Goal: Check status

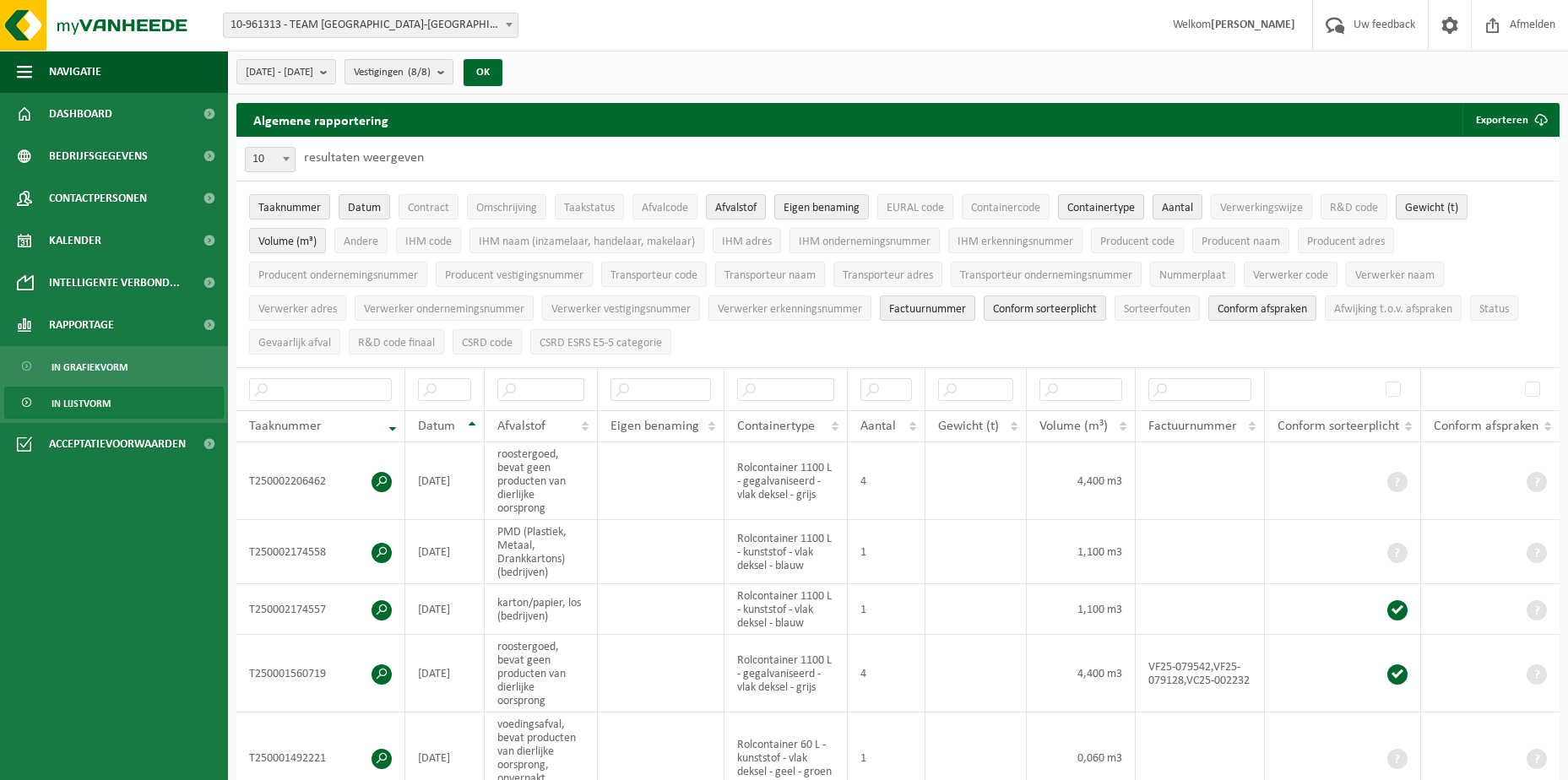
click at [453, 76] on b "submit" at bounding box center [444, 72] width 15 height 24
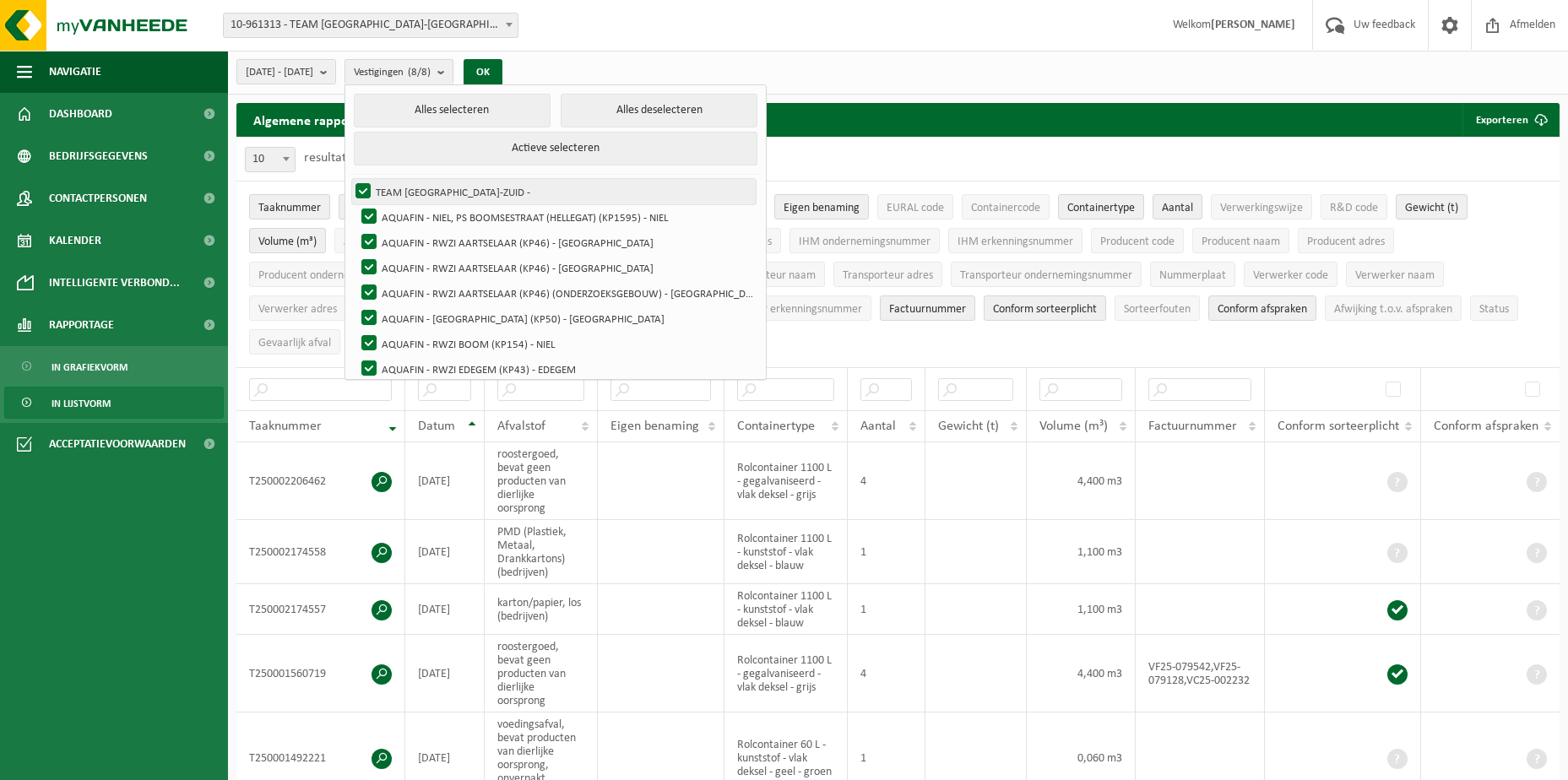
click at [409, 188] on label "TEAM [GEOGRAPHIC_DATA]-ZUID -" at bounding box center [554, 191] width 404 height 25
click at [349, 179] on input "TEAM [GEOGRAPHIC_DATA]-ZUID -" at bounding box center [348, 178] width 1 height 1
click at [410, 189] on label "TEAM [GEOGRAPHIC_DATA]-ZUID -" at bounding box center [554, 191] width 404 height 25
click at [349, 179] on input "TEAM [GEOGRAPHIC_DATA]-ZUID -" at bounding box center [348, 178] width 1 height 1
checkbox input "true"
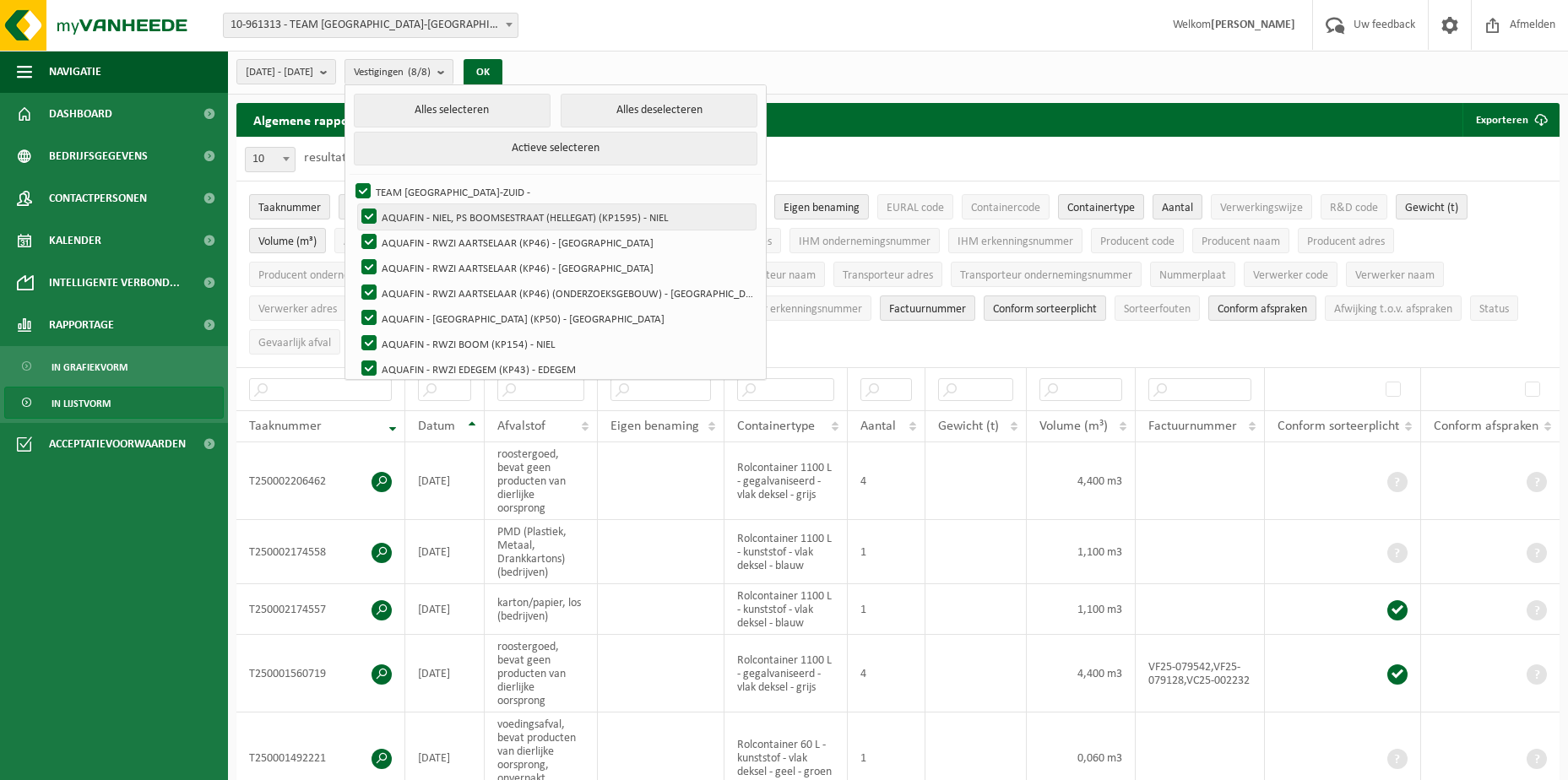
click at [407, 212] on label "AQUAFIN - NIEL, PS BOOMSESTRAAT (HELLEGAT) (KP1595) - NIEL" at bounding box center [556, 217] width 397 height 25
click at [356, 205] on input "AQUAFIN - NIEL, PS BOOMSESTRAAT (HELLEGAT) (KP1595) - NIEL" at bounding box center [355, 204] width 1 height 1
checkbox input "false"
click at [407, 232] on label "AQUAFIN - RWZI AARTSELAAR (KP46) - [GEOGRAPHIC_DATA]" at bounding box center [556, 242] width 397 height 25
click at [356, 230] on input "AQUAFIN - RWZI AARTSELAAR (KP46) - [GEOGRAPHIC_DATA]" at bounding box center [355, 229] width 1 height 1
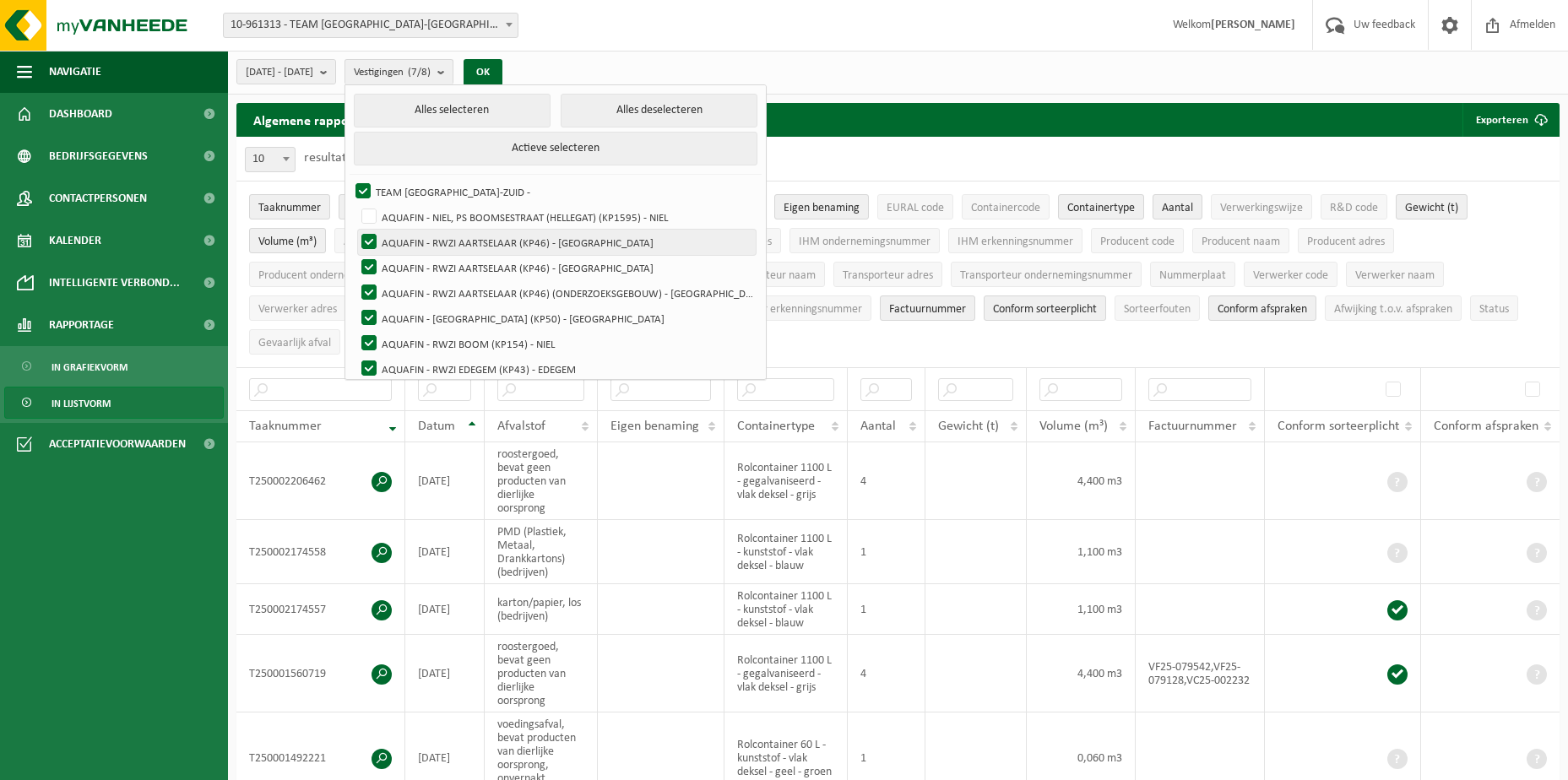
checkbox input "false"
click at [408, 266] on label "AQUAFIN - RWZI AARTSELAAR (KP46) - [GEOGRAPHIC_DATA]" at bounding box center [556, 267] width 397 height 25
click at [356, 255] on input "AQUAFIN - RWZI AARTSELAAR (KP46) - [GEOGRAPHIC_DATA]" at bounding box center [355, 254] width 1 height 1
checkbox input "false"
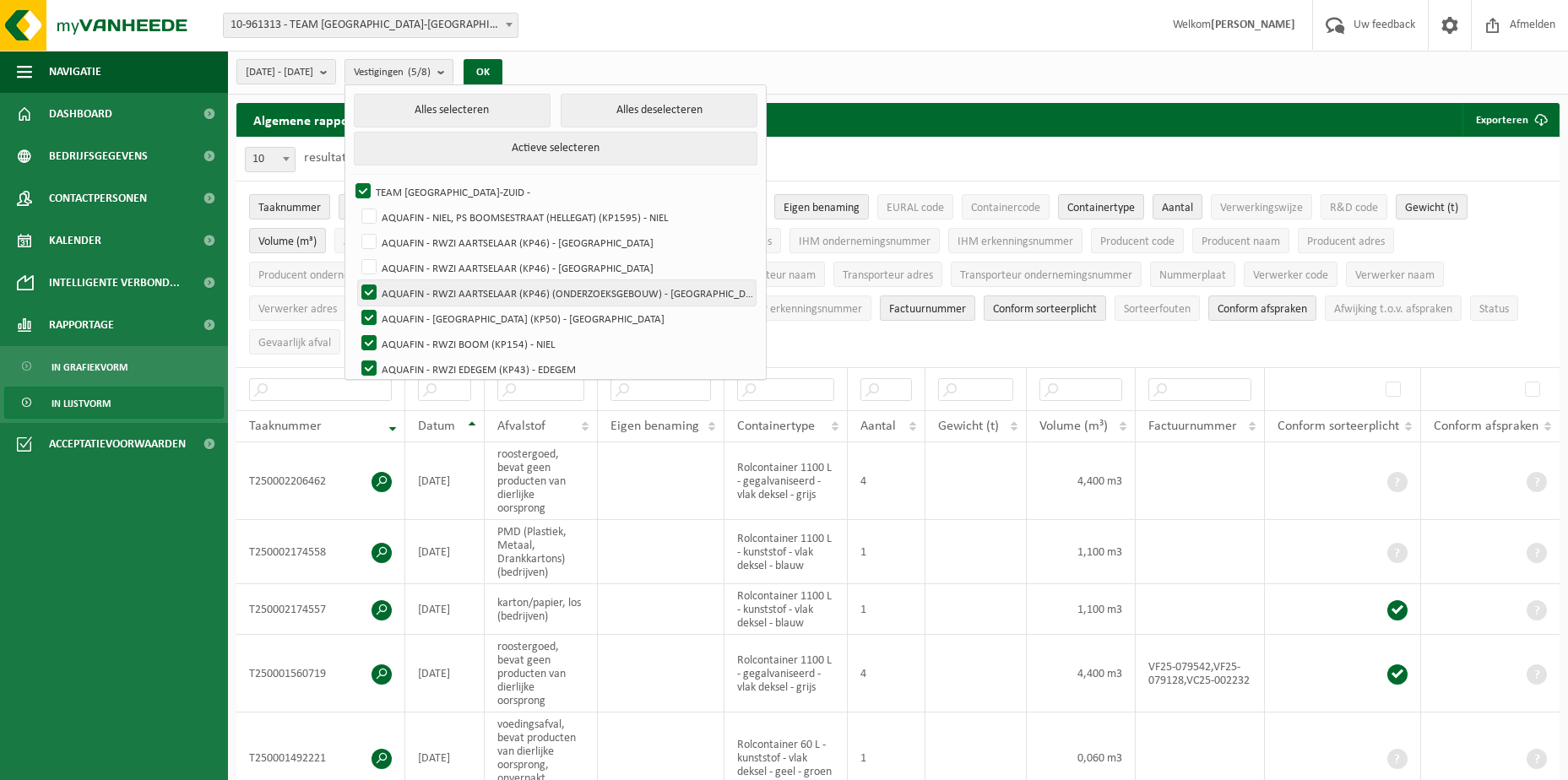
click at [412, 291] on label "AQUAFIN - RWZI AARTSELAAR (KP46) (ONDERZOEKSGEBOUW) - [GEOGRAPHIC_DATA]" at bounding box center [556, 292] width 397 height 25
click at [356, 280] on input "AQUAFIN - RWZI AARTSELAAR (KP46) (ONDERZOEKSGEBOUW) - [GEOGRAPHIC_DATA]" at bounding box center [355, 279] width 1 height 1
checkbox input "false"
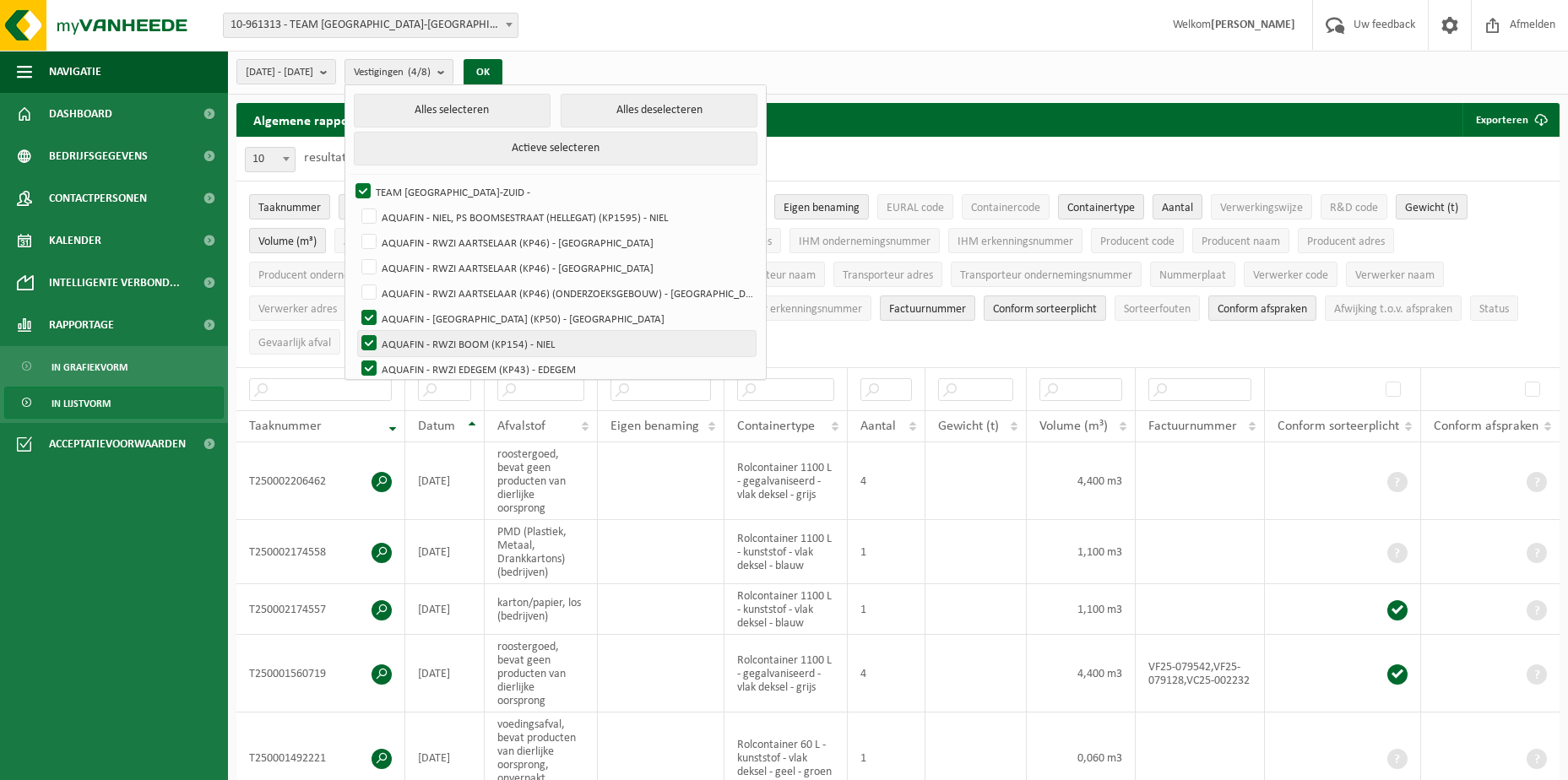
click at [407, 337] on label "AQUAFIN - RWZI BOOM (KP154) - NIEL" at bounding box center [556, 343] width 397 height 25
click at [356, 331] on input "AQUAFIN - RWZI BOOM (KP154) - NIEL" at bounding box center [355, 330] width 1 height 1
checkbox input "false"
click at [410, 367] on label "AQUAFIN - RWZI EDEGEM (KP43) - EDEGEM" at bounding box center [556, 368] width 397 height 25
click at [356, 356] on input "AQUAFIN - RWZI EDEGEM (KP43) - EDEGEM" at bounding box center [355, 356] width 1 height 1
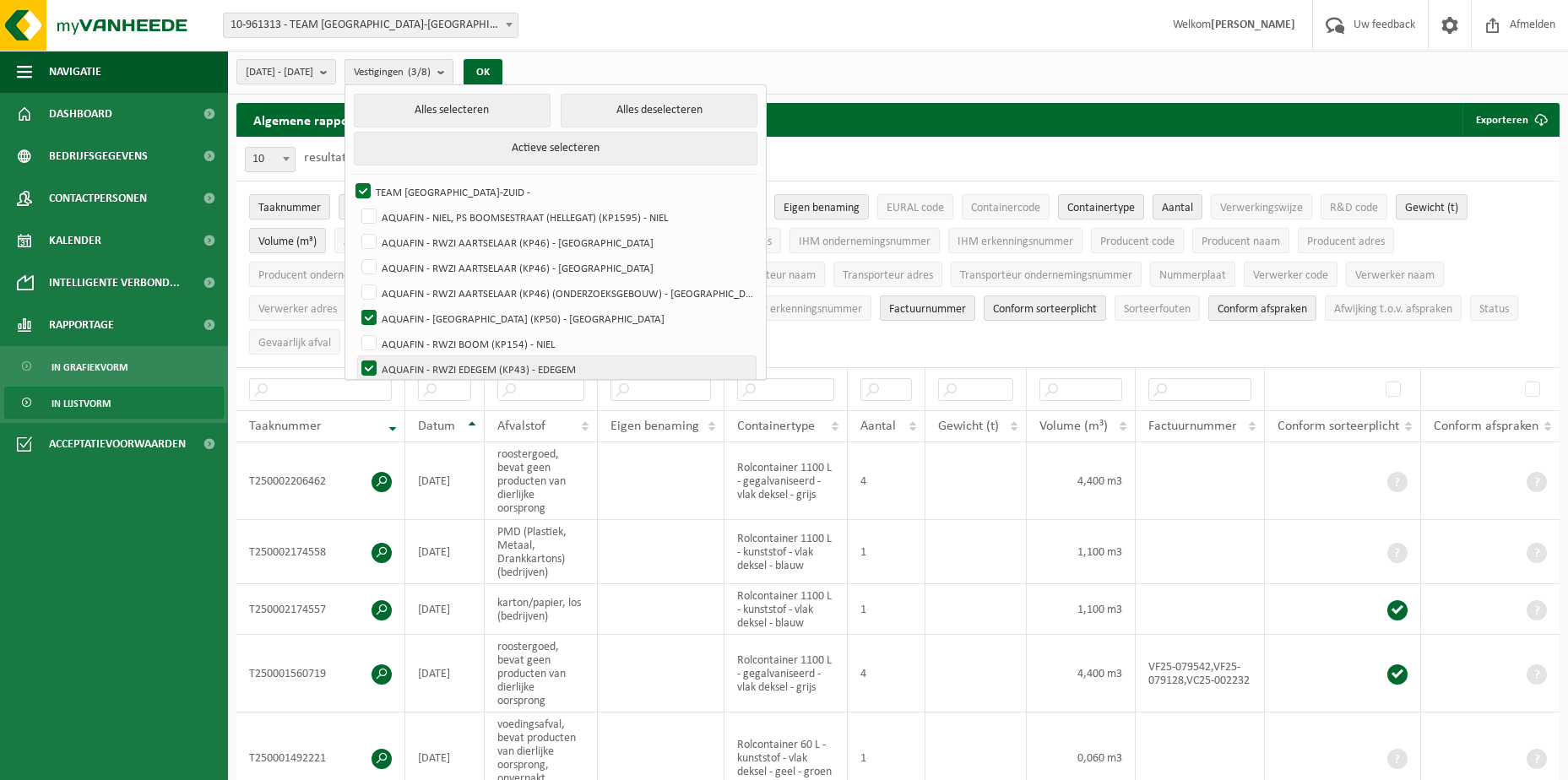
checkbox input "false"
click at [502, 69] on button "OK" at bounding box center [483, 72] width 39 height 27
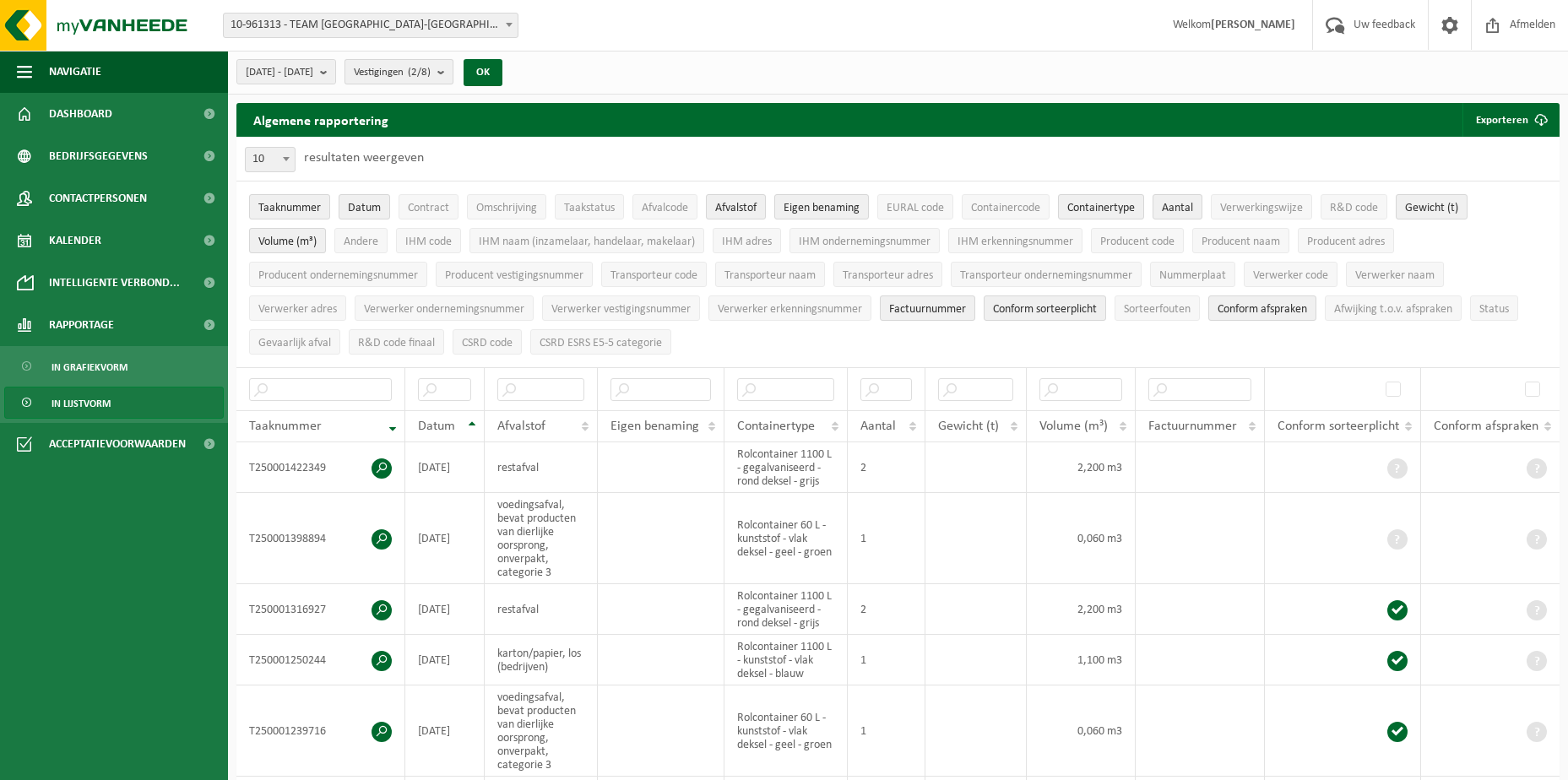
click at [453, 68] on b "submit" at bounding box center [444, 72] width 15 height 24
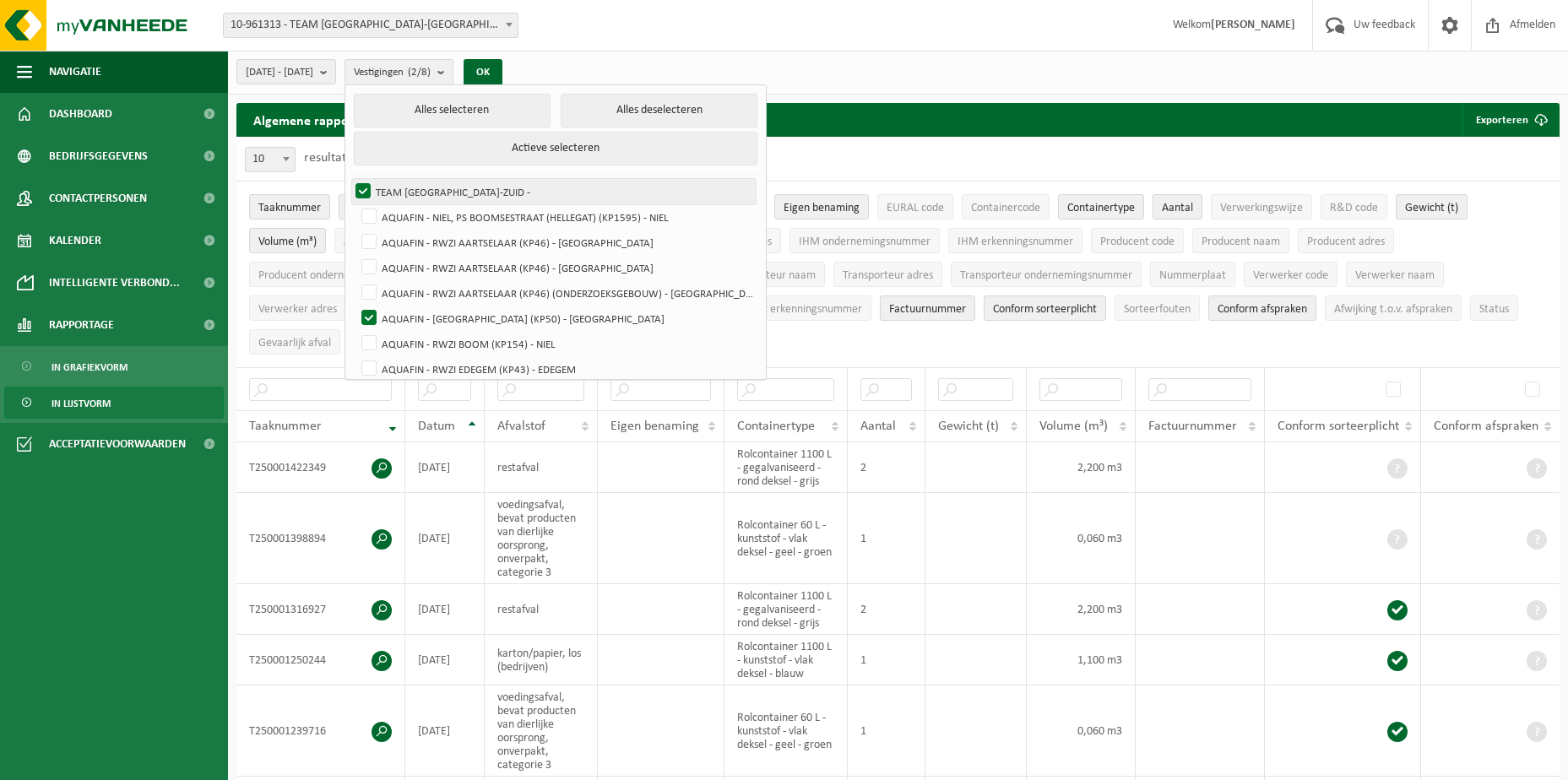
click at [411, 193] on label "TEAM [GEOGRAPHIC_DATA]-ZUID -" at bounding box center [554, 191] width 404 height 25
click at [349, 179] on input "TEAM [GEOGRAPHIC_DATA]-ZUID -" at bounding box center [348, 178] width 1 height 1
checkbox input "false"
click at [502, 77] on button "OK" at bounding box center [483, 72] width 39 height 27
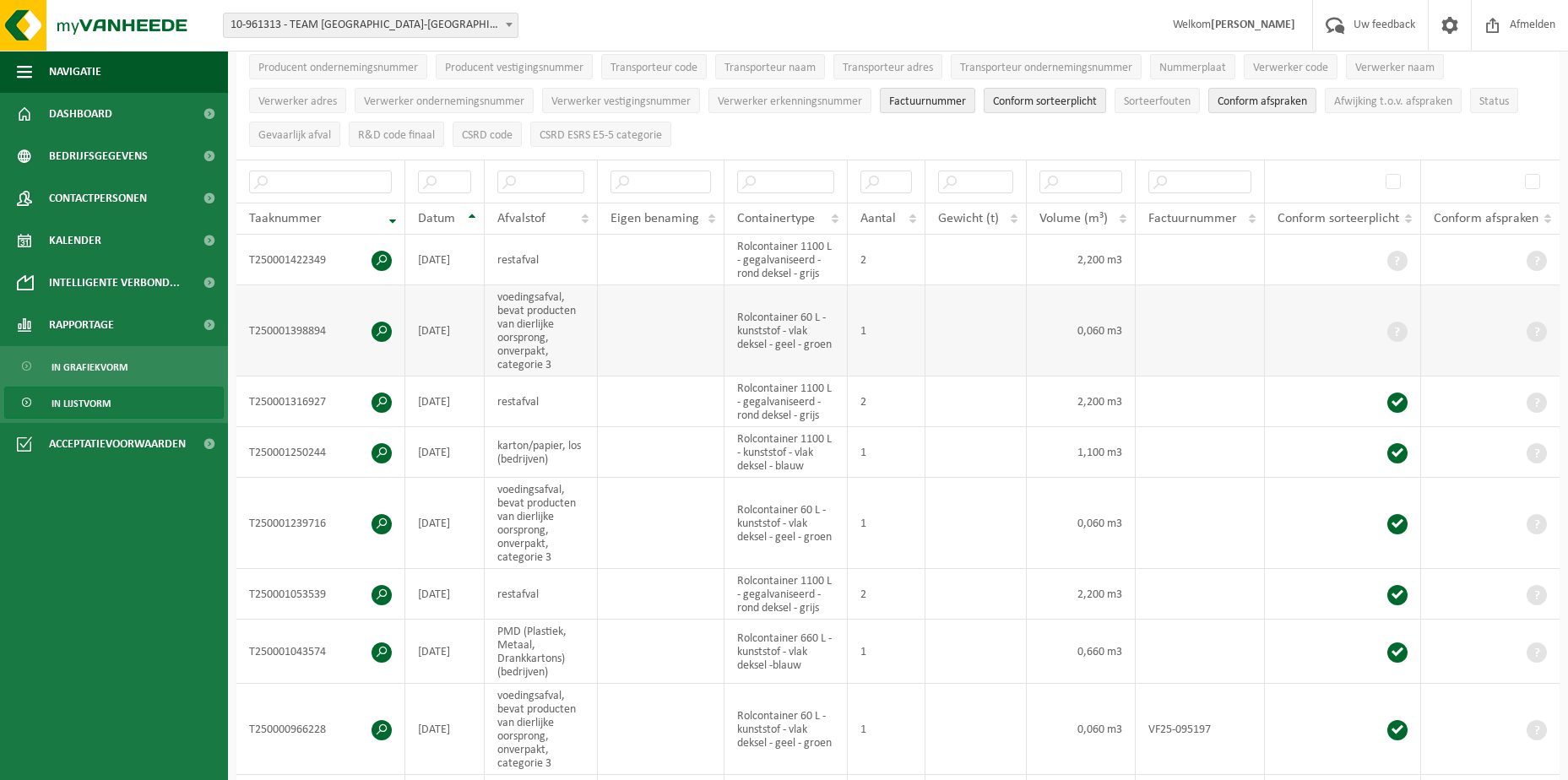
scroll to position [169, 0]
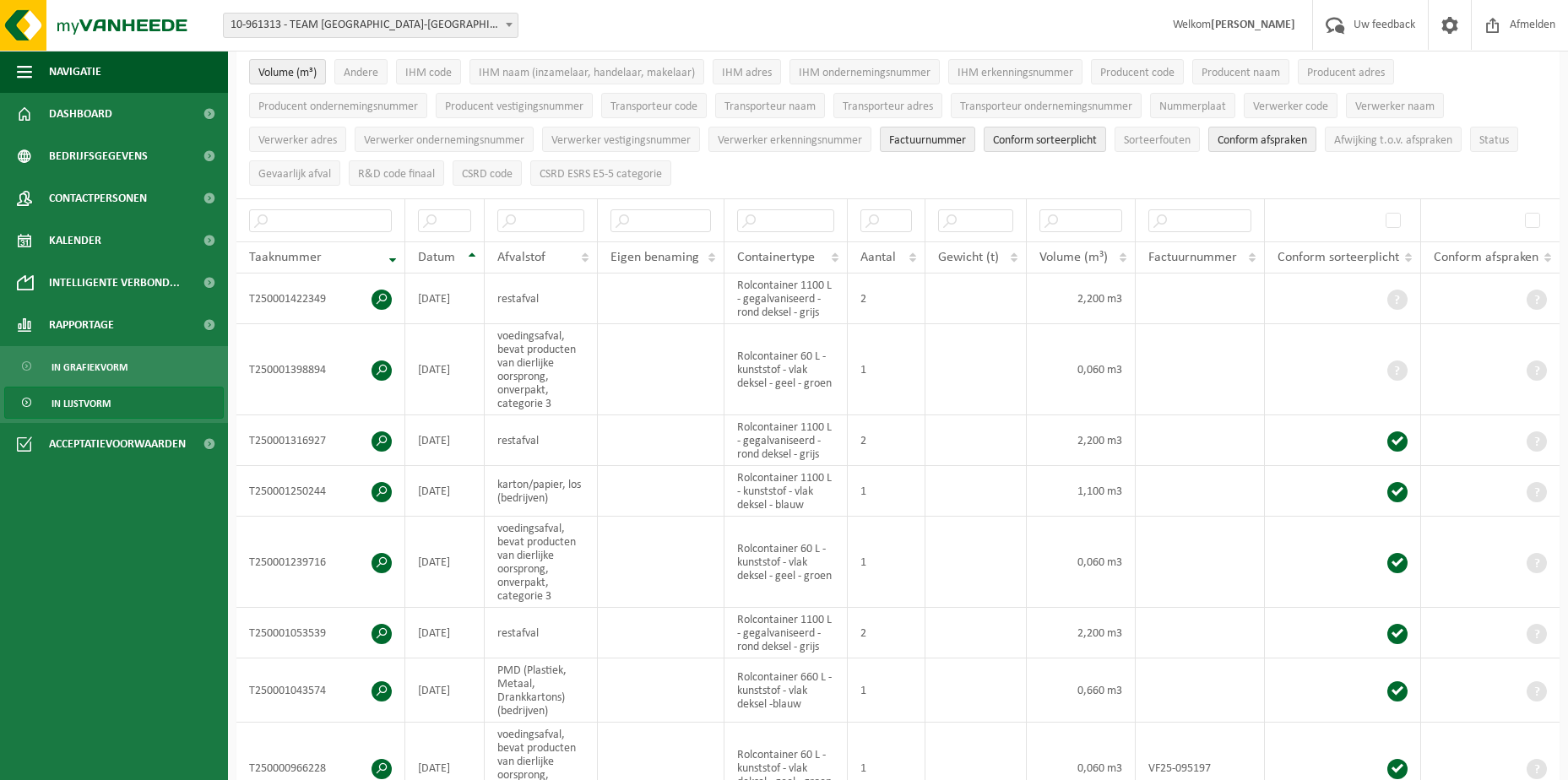
drag, startPoint x: 448, startPoint y: 484, endPoint x: 838, endPoint y: 166, distance: 503.2
click at [838, 166] on ul "Taaknummer Datum Contract Omschrijving Taakstatus Afvalcode Afvalstof Eigen ben…" at bounding box center [897, 105] width 1323 height 185
